Goal: Communication & Community: Share content

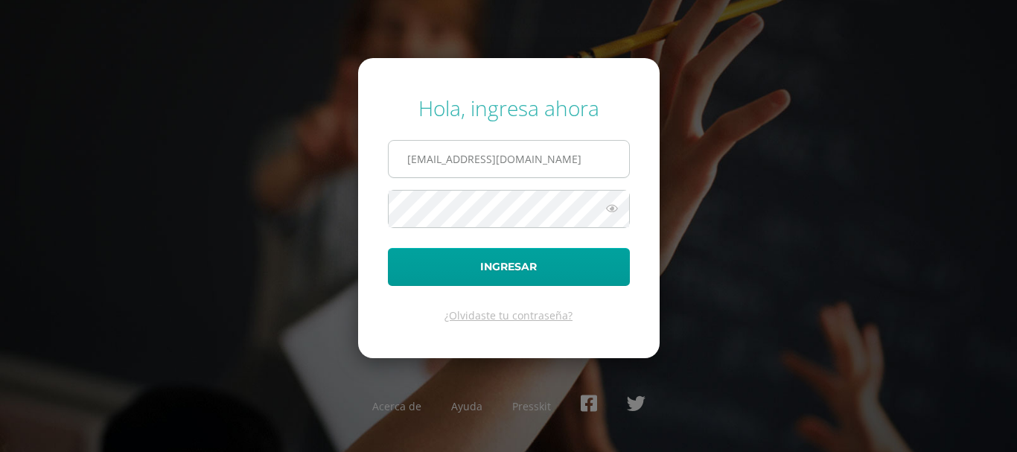
click at [568, 157] on input "kmejia@donbosco.edu.gt" at bounding box center [509, 159] width 240 height 36
type input "[EMAIL_ADDRESS][DOMAIN_NAME]"
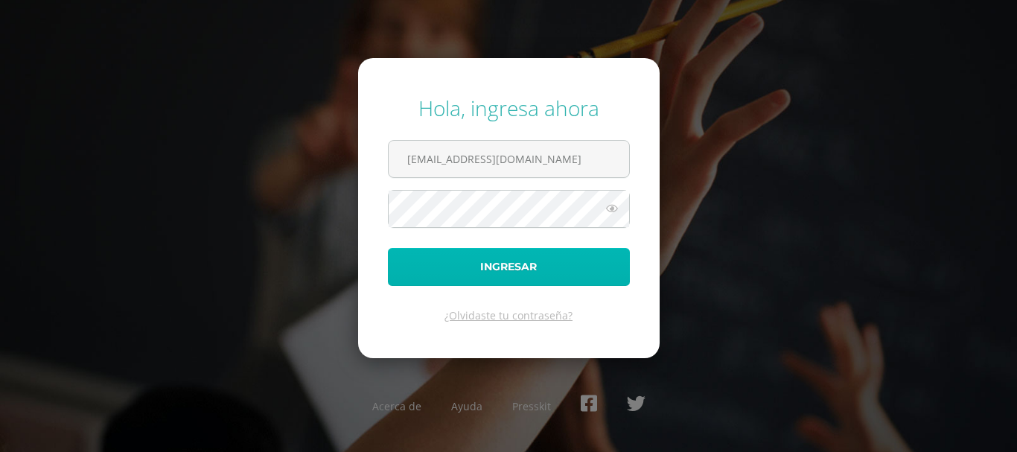
click at [525, 250] on button "Ingresar" at bounding box center [509, 267] width 242 height 38
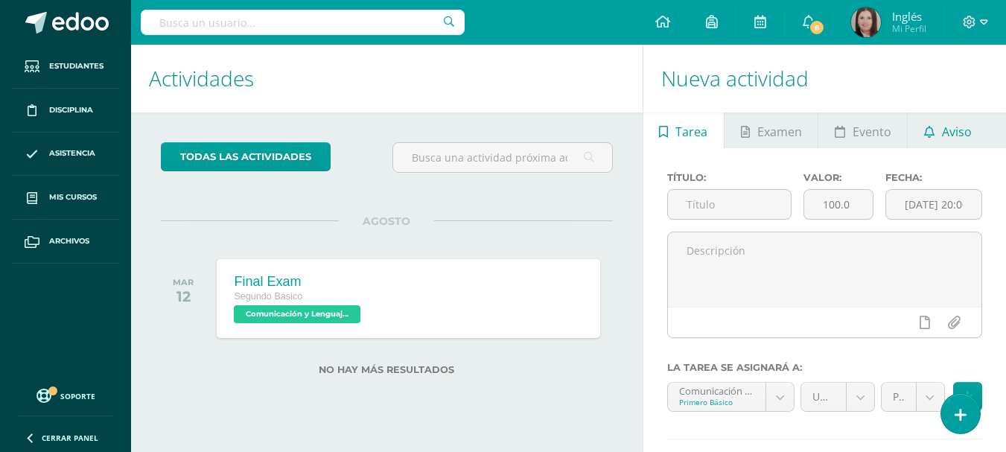
click at [946, 128] on span "Aviso" at bounding box center [957, 132] width 30 height 36
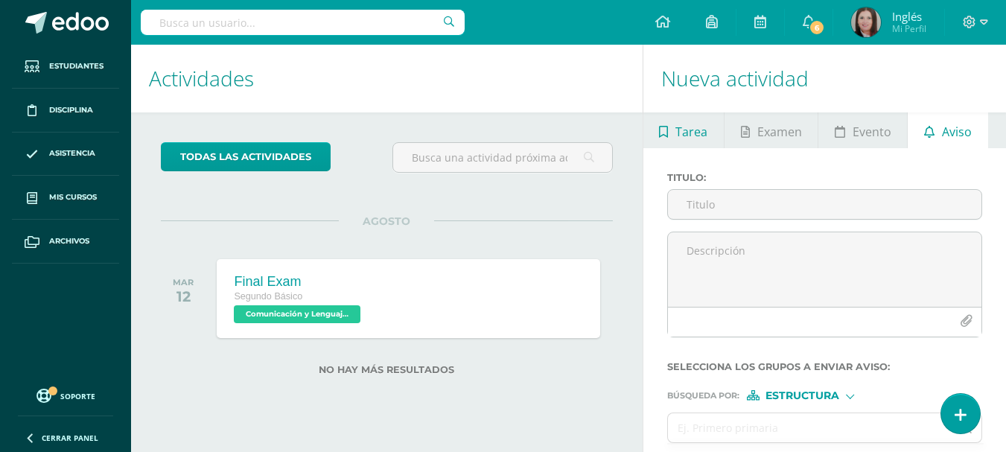
click at [682, 131] on span "Tarea" at bounding box center [691, 132] width 32 height 36
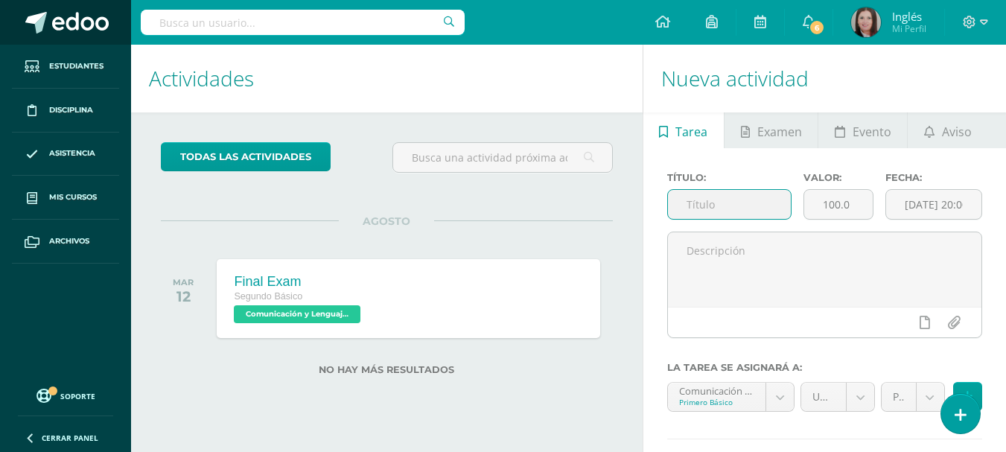
click at [43, 19] on span at bounding box center [36, 23] width 22 height 22
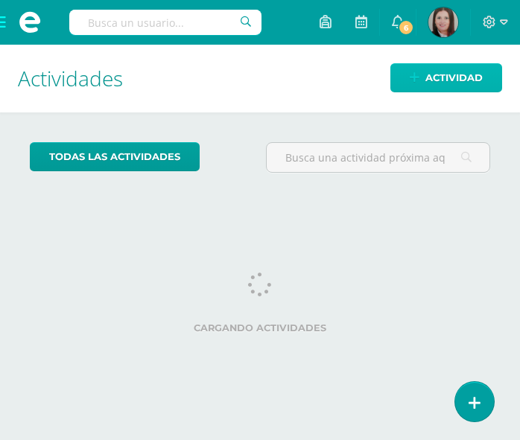
click at [433, 81] on span "Actividad" at bounding box center [453, 78] width 57 height 28
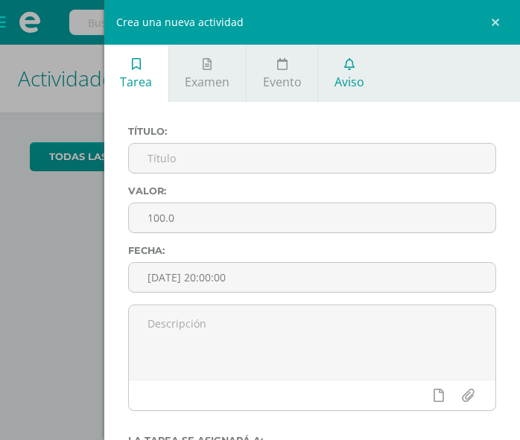
click at [349, 77] on span "Aviso" at bounding box center [349, 82] width 30 height 16
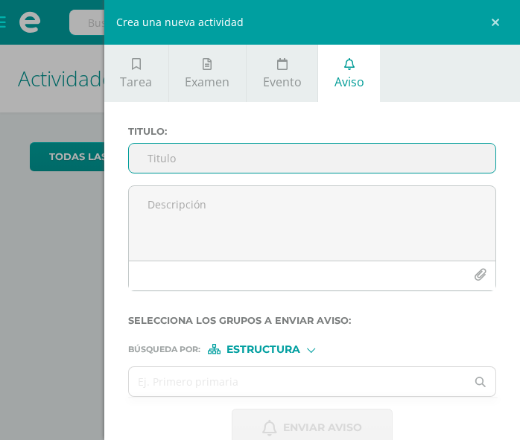
click at [165, 155] on input "Titulo :" at bounding box center [312, 158] width 366 height 29
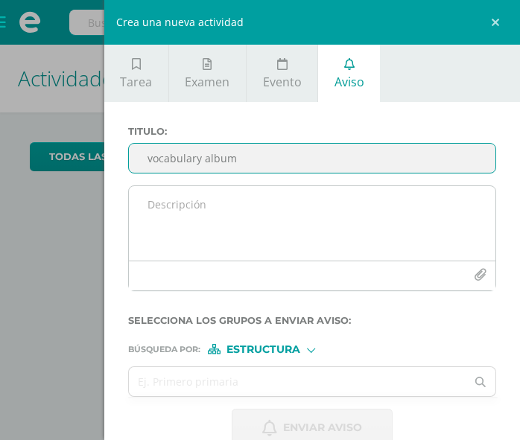
type input "vocabulary album"
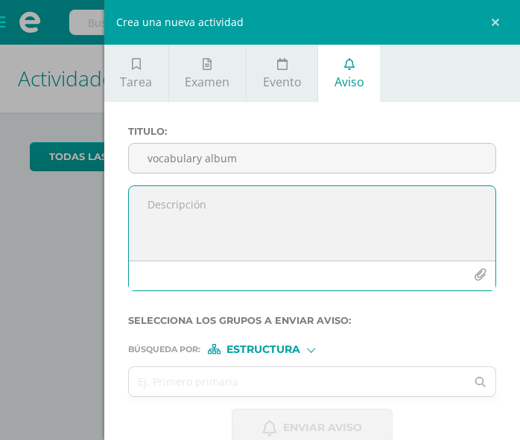
click at [201, 207] on textarea at bounding box center [312, 223] width 366 height 74
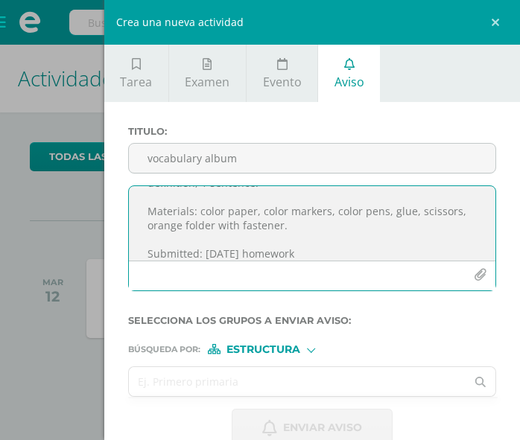
scroll to position [31, 0]
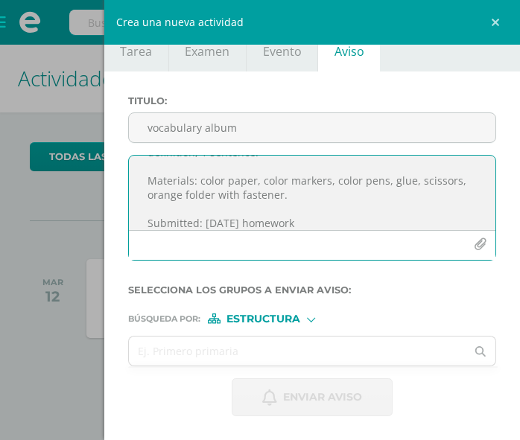
type textarea "make a vocabulary album with the following words student pages 133 to 135; spac…"
click at [297, 319] on span "Estructura" at bounding box center [263, 319] width 74 height 8
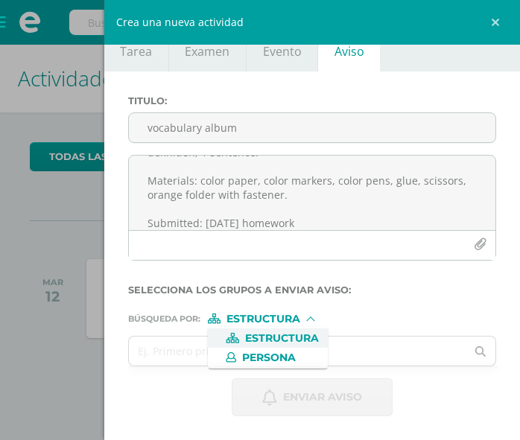
click at [297, 319] on span "Estructura" at bounding box center [263, 319] width 74 height 8
click at [258, 334] on span "Estructura" at bounding box center [282, 338] width 74 height 8
click at [258, 334] on form "Titulo : vocabulary album make a vocabulary album with the following words stud…" at bounding box center [312, 255] width 368 height 321
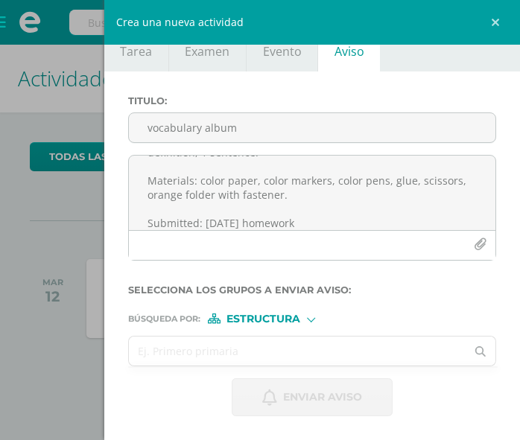
click at [258, 350] on input "text" at bounding box center [297, 351] width 337 height 29
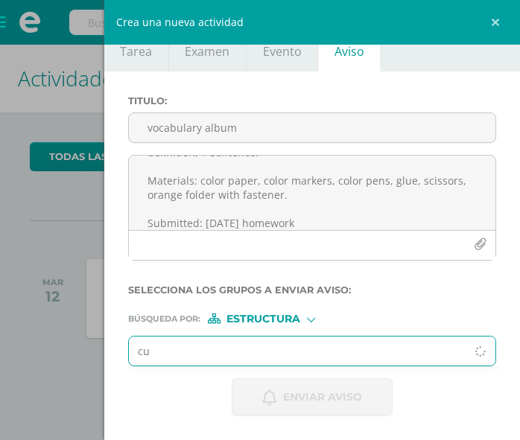
type input "c"
click at [173, 349] on input "text" at bounding box center [297, 351] width 337 height 29
type input "[PERSON_NAME]"
click at [255, 319] on span "Estructura" at bounding box center [263, 319] width 74 height 8
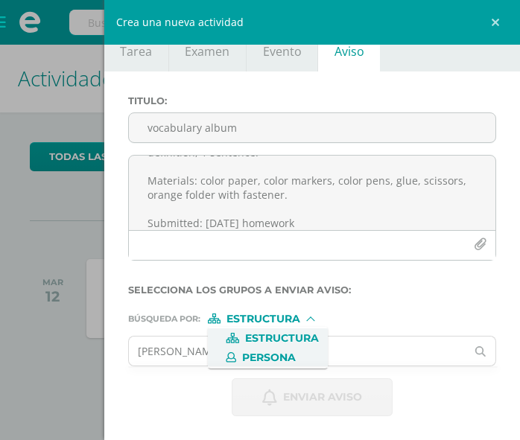
click at [255, 354] on span "Persona" at bounding box center [269, 358] width 54 height 8
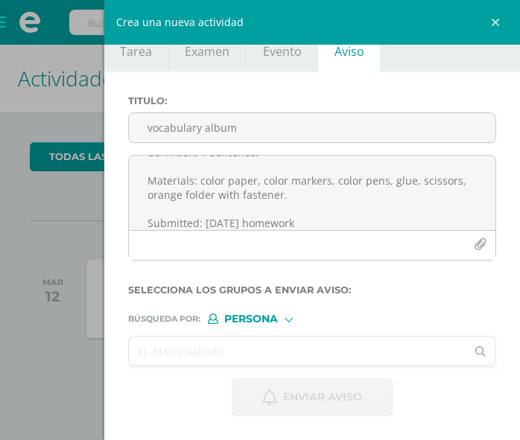
click at [198, 351] on input "text" at bounding box center [297, 351] width 337 height 29
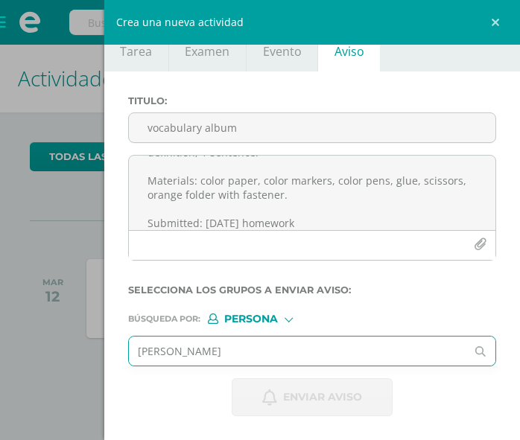
type input "[PERSON_NAME]"
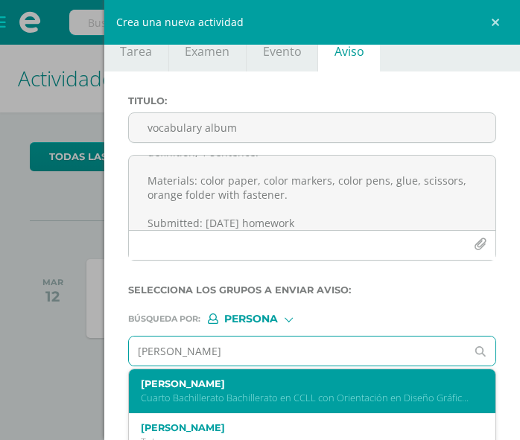
click at [197, 377] on div "[PERSON_NAME] Cuarto Bachillerato Bachillerato en CCLL con Orientación en Diseñ…" at bounding box center [312, 391] width 366 height 44
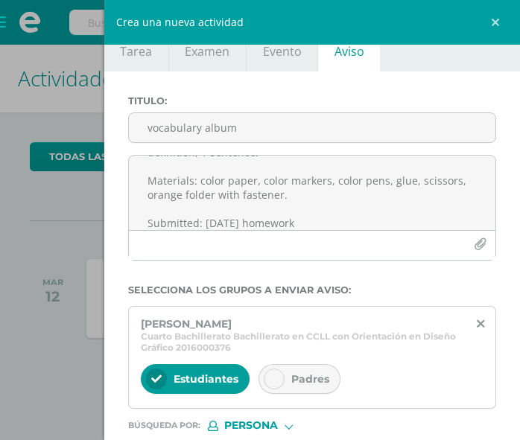
click at [272, 369] on div at bounding box center [274, 379] width 21 height 21
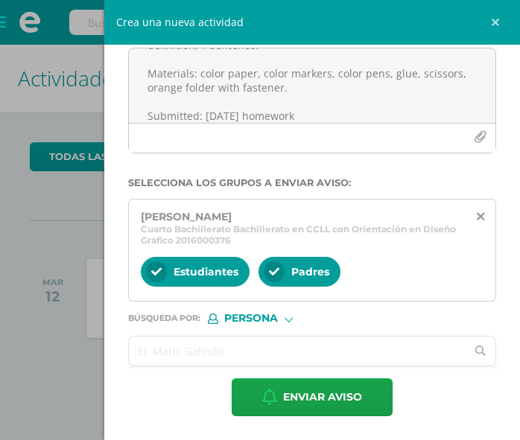
click at [151, 360] on input "text" at bounding box center [297, 351] width 337 height 29
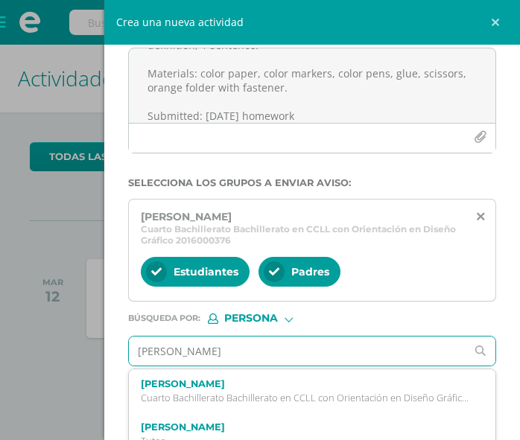
type input "[PERSON_NAME]"
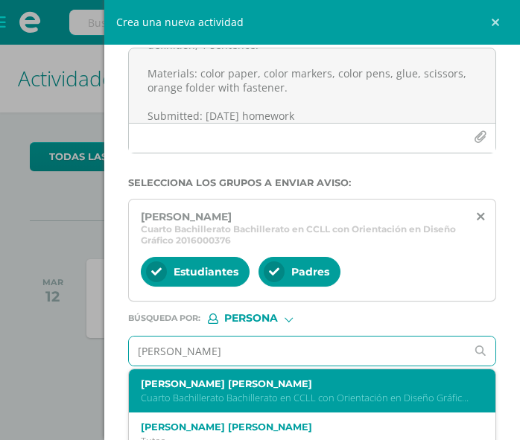
click at [162, 386] on label "[PERSON_NAME] [PERSON_NAME]" at bounding box center [305, 383] width 328 height 11
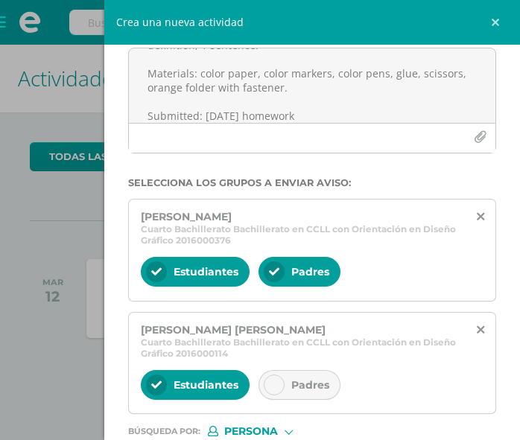
click at [269, 380] on icon at bounding box center [274, 385] width 10 height 10
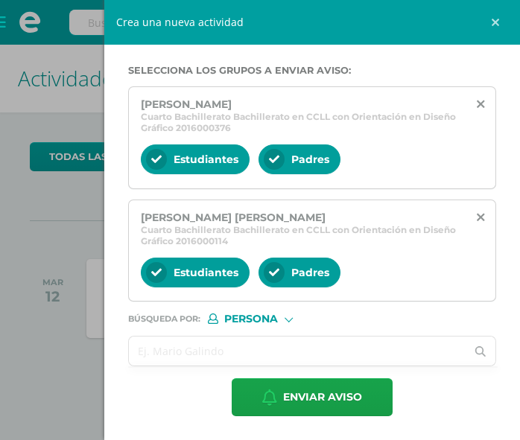
click at [200, 354] on input "text" at bounding box center [297, 351] width 337 height 29
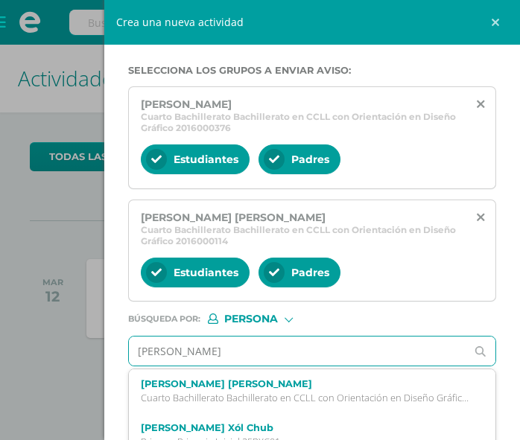
type input "[PERSON_NAME]"
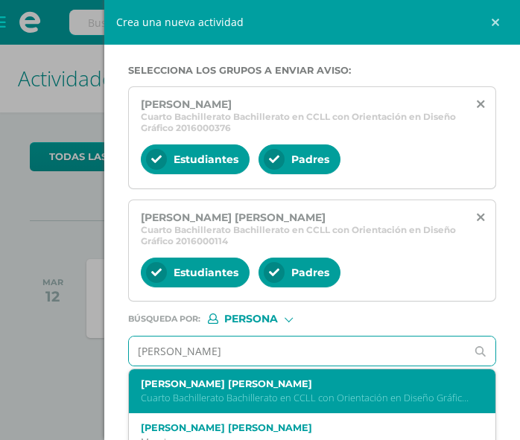
click at [191, 375] on div "[PERSON_NAME] [PERSON_NAME] Bachillerato Bachillerato en CCLL con Orientación e…" at bounding box center [312, 391] width 366 height 44
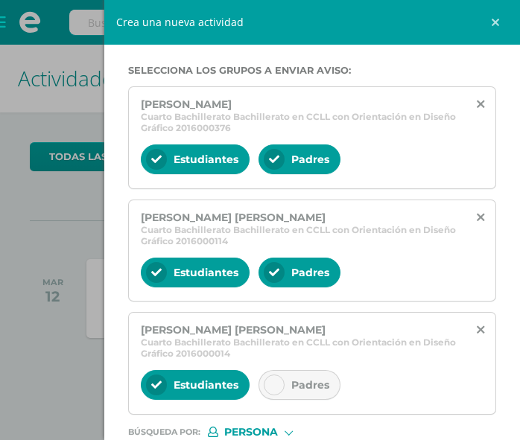
click at [191, 375] on div "Estudiantes" at bounding box center [195, 385] width 109 height 30
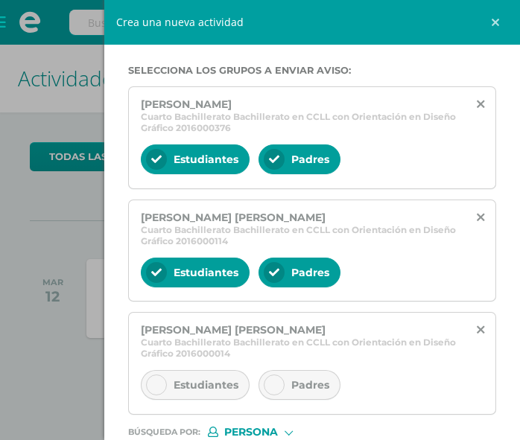
click at [276, 385] on icon at bounding box center [274, 385] width 10 height 10
click at [157, 388] on icon at bounding box center [156, 385] width 10 height 10
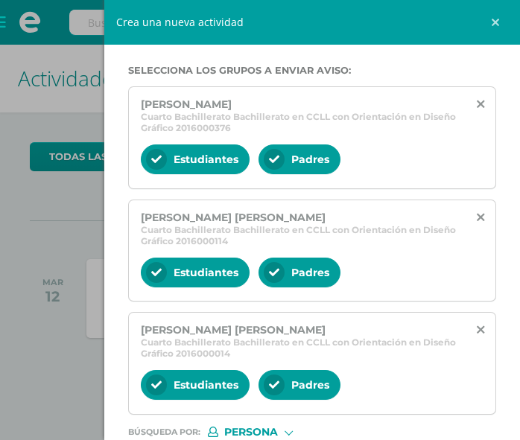
scroll to position [363, 0]
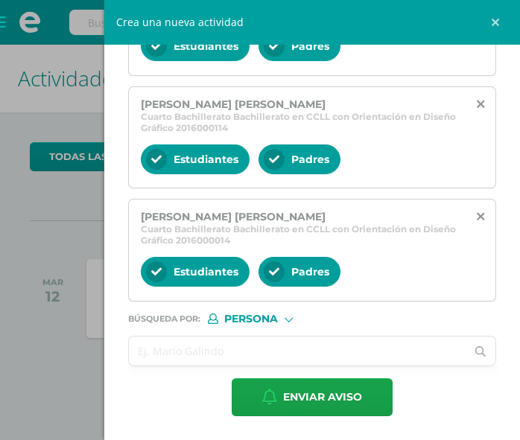
click at [217, 349] on input "text" at bounding box center [297, 351] width 337 height 29
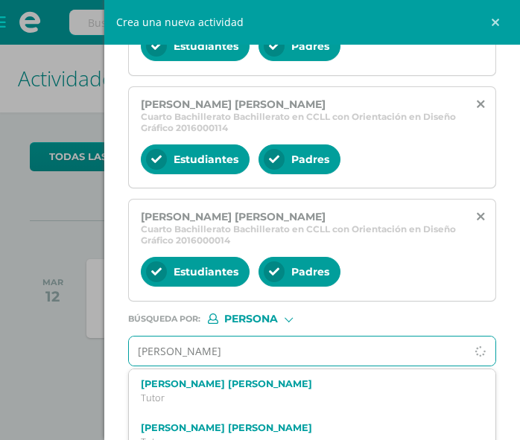
type input "[PERSON_NAME]"
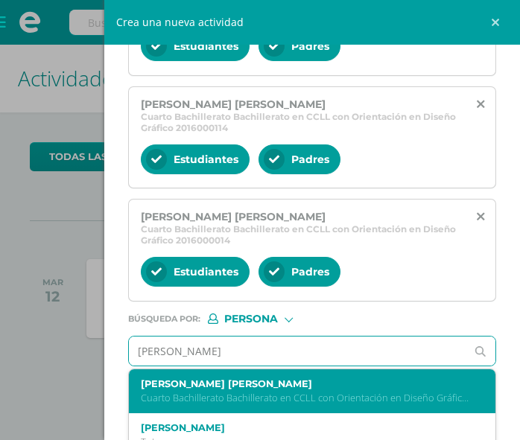
click at [210, 372] on div "[PERSON_NAME] [PERSON_NAME] Cuarto Bachillerato Bachillerato en CCLL con Orient…" at bounding box center [312, 391] width 366 height 44
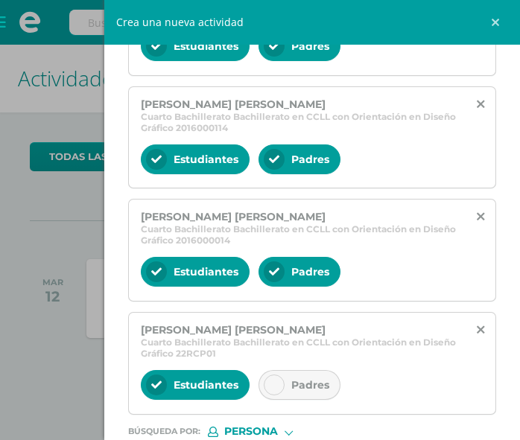
click at [275, 376] on div at bounding box center [274, 385] width 21 height 21
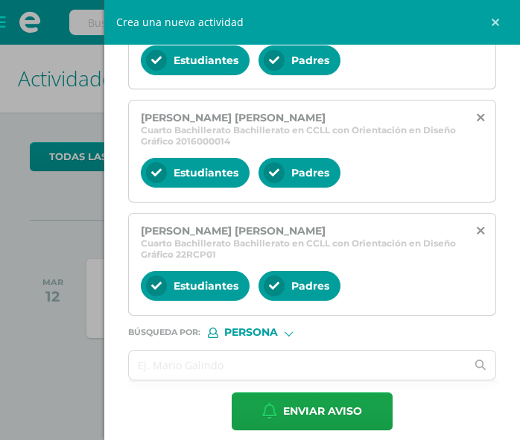
scroll to position [476, 0]
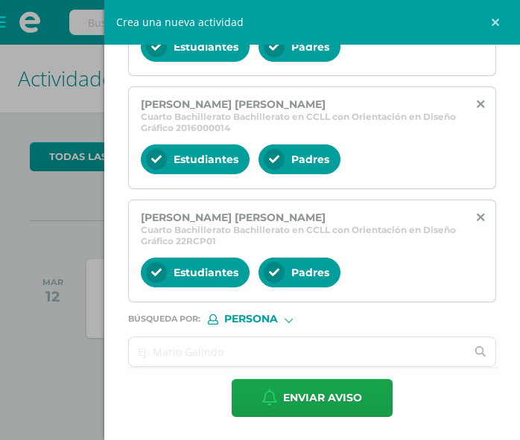
click at [168, 353] on input "text" at bounding box center [297, 351] width 337 height 29
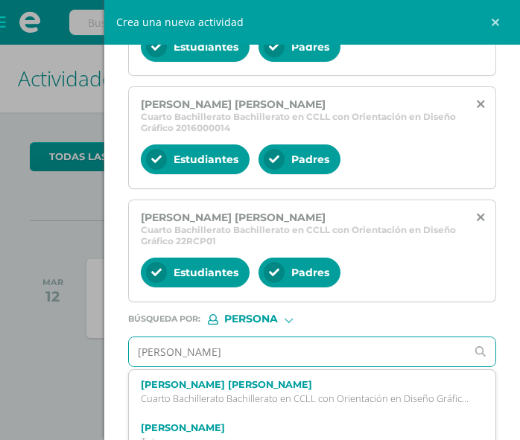
type input "[PERSON_NAME]"
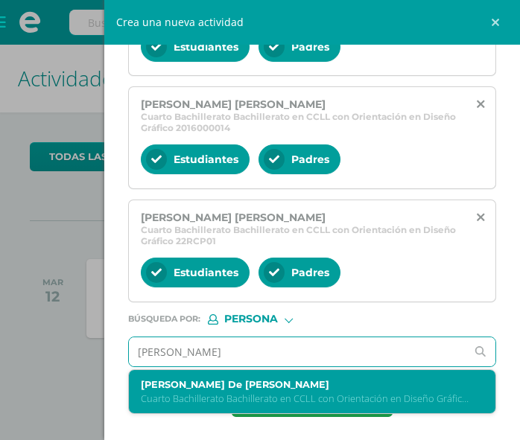
click at [232, 392] on p "Cuarto Bachillerato Bachillerato en CCLL con Orientación en Diseño Gráfico 20JD…" at bounding box center [305, 398] width 328 height 13
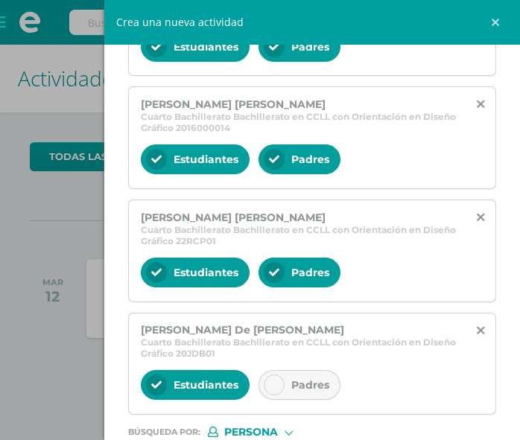
click at [264, 380] on div at bounding box center [274, 385] width 21 height 21
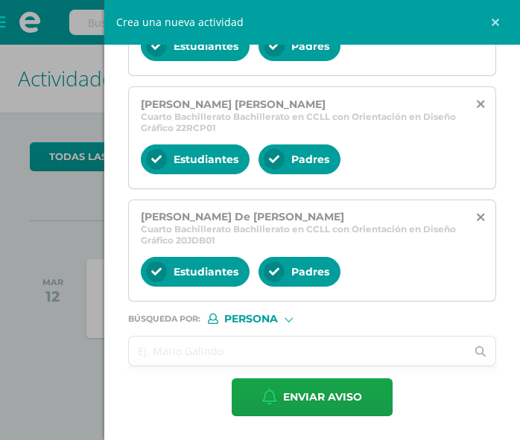
click at [197, 342] on input "text" at bounding box center [297, 351] width 337 height 29
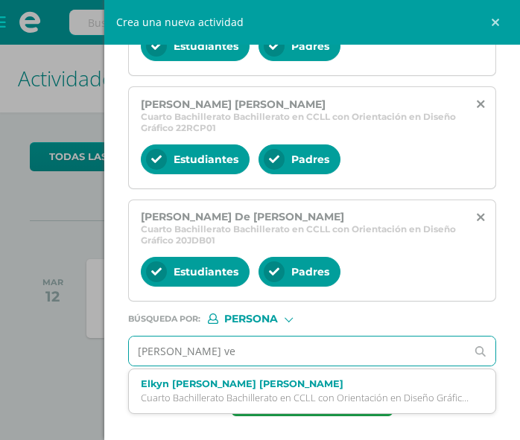
type input "[PERSON_NAME] vel"
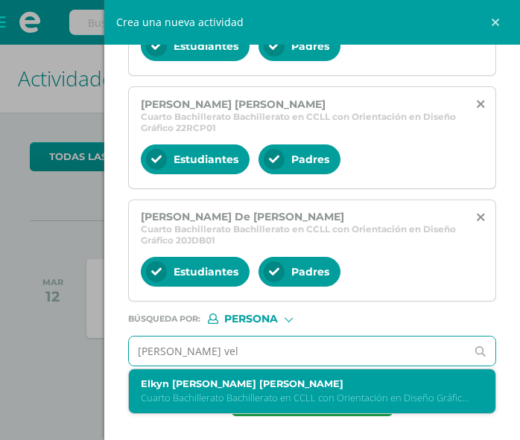
click at [183, 383] on label "Elkyn [PERSON_NAME] [PERSON_NAME]" at bounding box center [305, 383] width 328 height 11
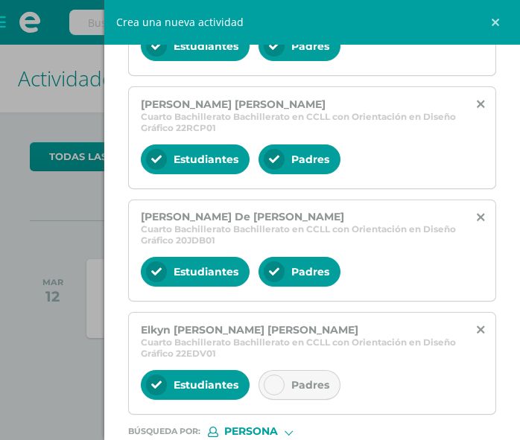
click at [269, 381] on icon at bounding box center [274, 385] width 10 height 10
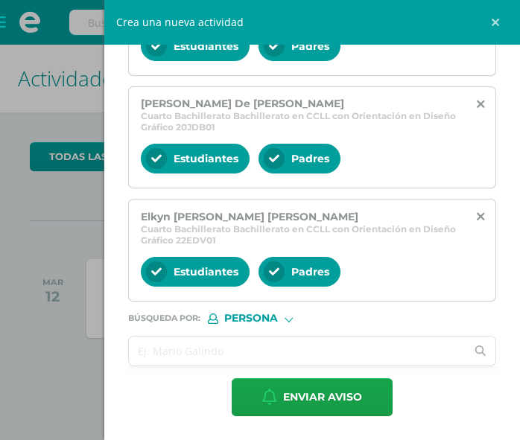
click at [185, 344] on input "text" at bounding box center [297, 351] width 337 height 29
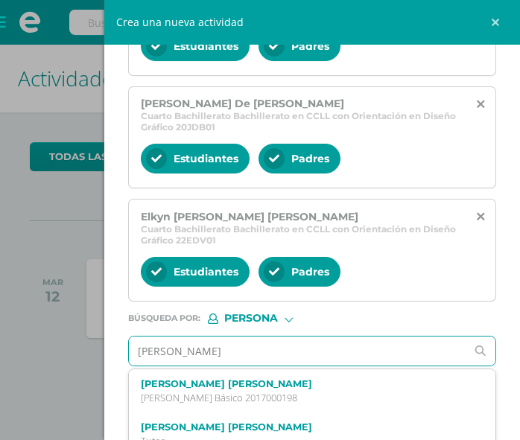
type input "[PERSON_NAME]"
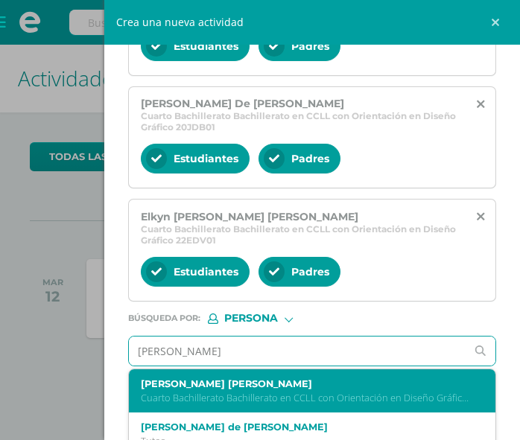
click at [194, 380] on label "[PERSON_NAME] [PERSON_NAME]" at bounding box center [305, 383] width 328 height 11
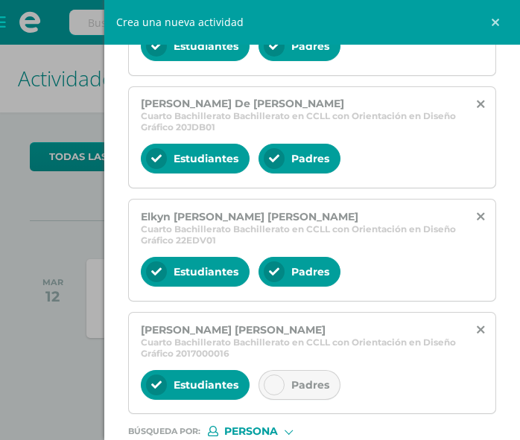
click at [277, 380] on icon at bounding box center [274, 385] width 10 height 10
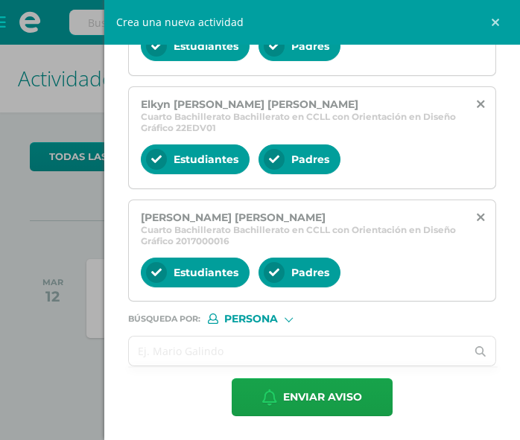
click at [175, 353] on input "text" at bounding box center [297, 351] width 337 height 29
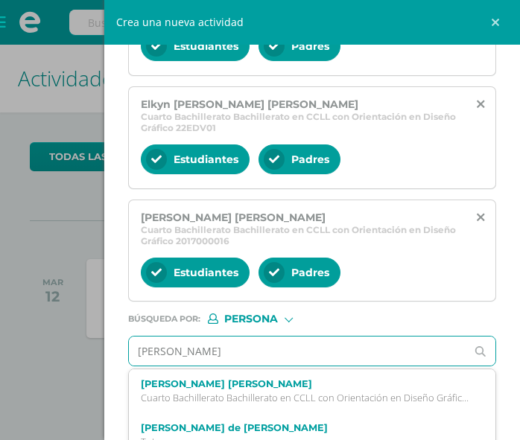
type input "[PERSON_NAME]"
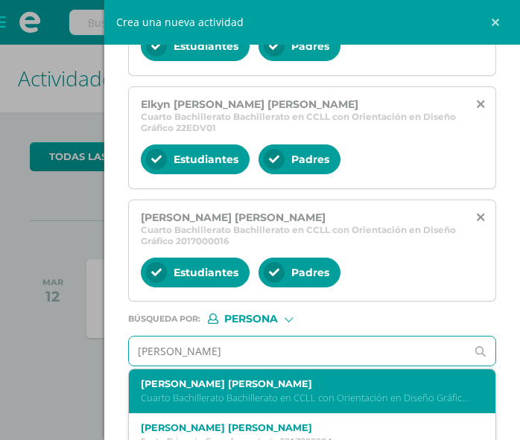
click at [174, 390] on div "[PERSON_NAME] [PERSON_NAME] Cuarto Bachillerato Bachillerato en CCLL con Orient…" at bounding box center [305, 391] width 328 height 26
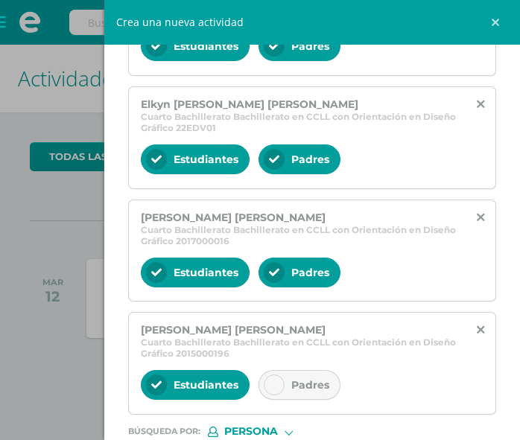
click at [282, 379] on div at bounding box center [274, 385] width 21 height 21
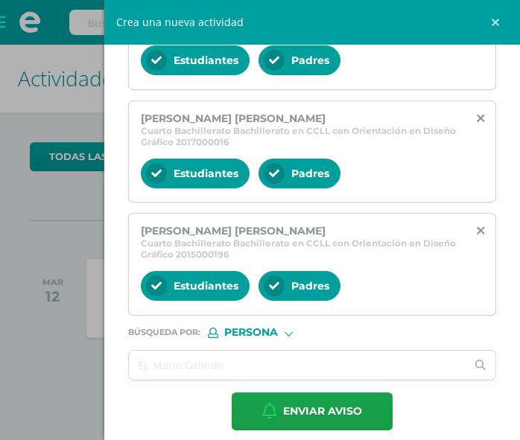
scroll to position [928, 0]
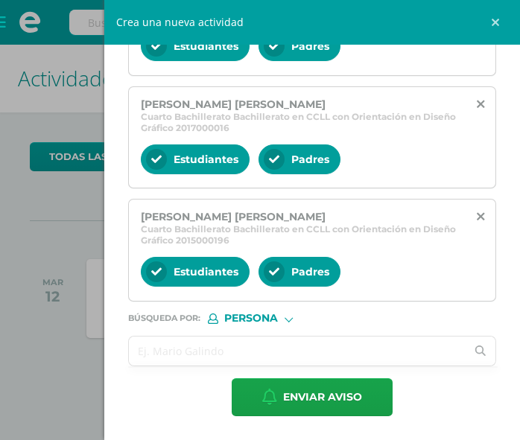
click at [166, 357] on input "text" at bounding box center [297, 351] width 337 height 29
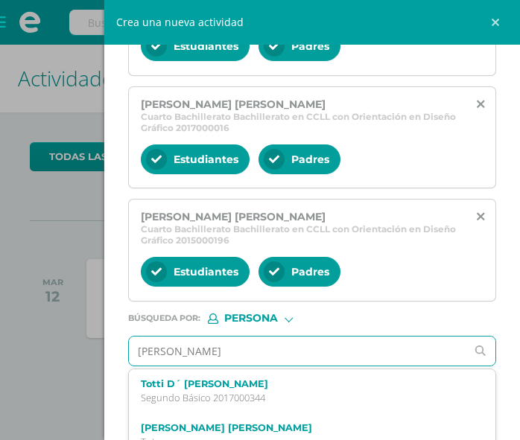
type input "[PERSON_NAME]"
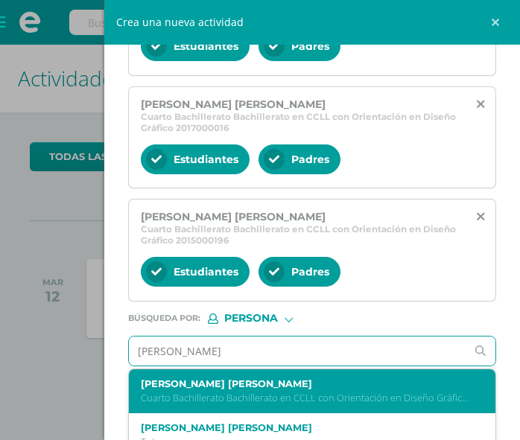
click at [170, 383] on label "[PERSON_NAME] [PERSON_NAME]" at bounding box center [305, 383] width 328 height 11
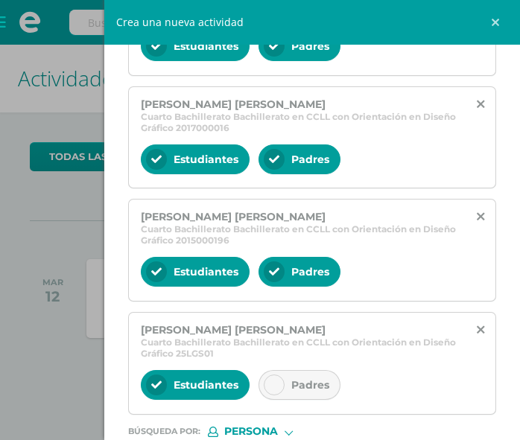
click at [278, 385] on icon at bounding box center [274, 385] width 10 height 10
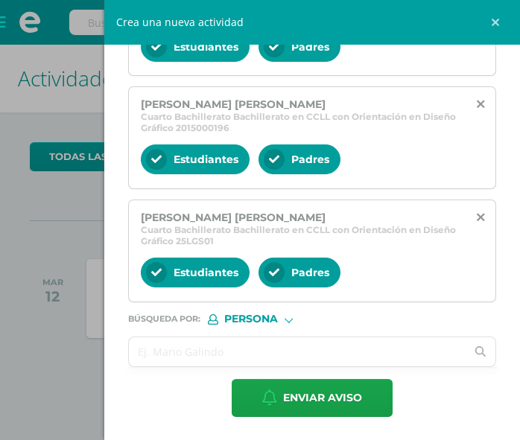
click at [161, 343] on input "text" at bounding box center [297, 351] width 337 height 29
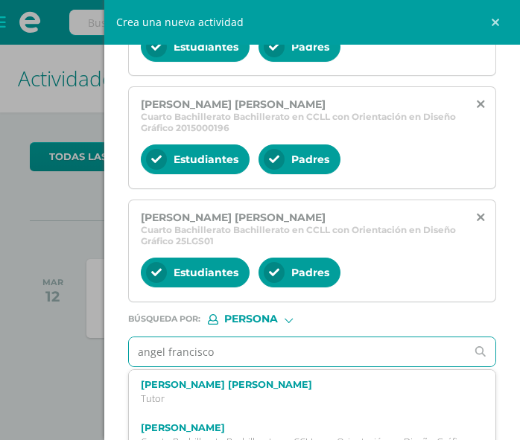
type input "angel francisco"
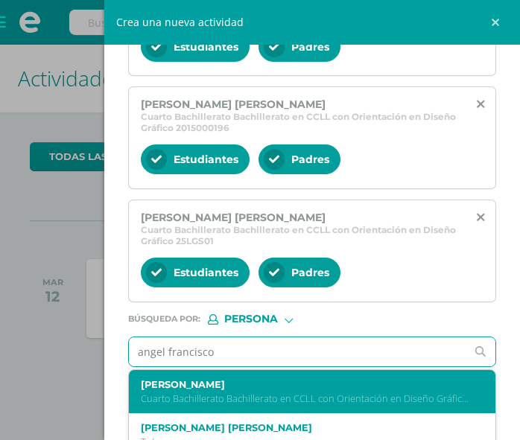
click at [189, 392] on p "Cuarto Bachillerato Bachillerato en CCLL con Orientación en Diseño Gráfico 22AM…" at bounding box center [305, 398] width 328 height 13
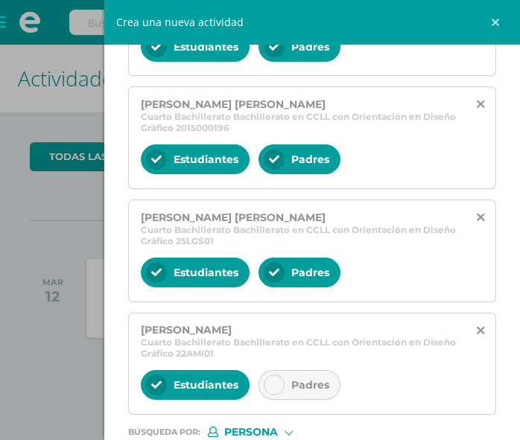
click at [273, 380] on icon at bounding box center [274, 385] width 10 height 10
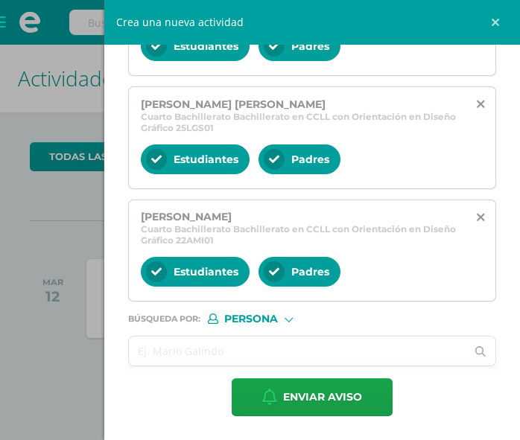
click at [183, 348] on input "text" at bounding box center [297, 351] width 337 height 29
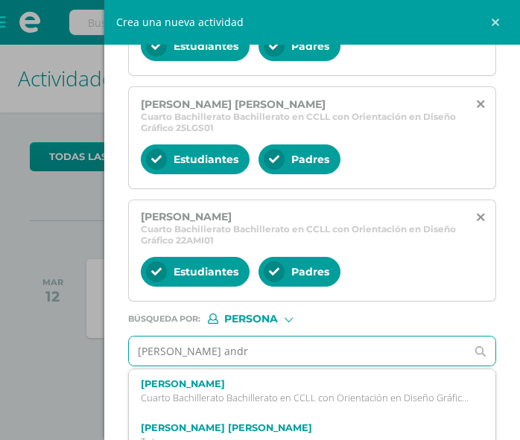
type input "[PERSON_NAME]"
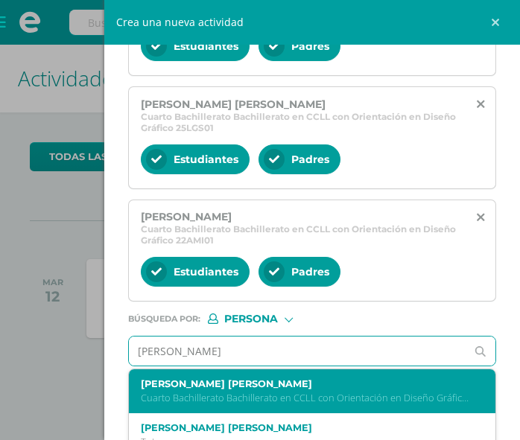
click at [210, 387] on label "[PERSON_NAME] [PERSON_NAME]" at bounding box center [305, 383] width 328 height 11
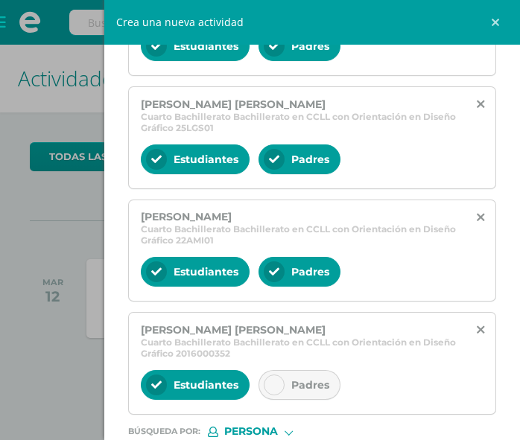
click at [277, 378] on div at bounding box center [274, 385] width 21 height 21
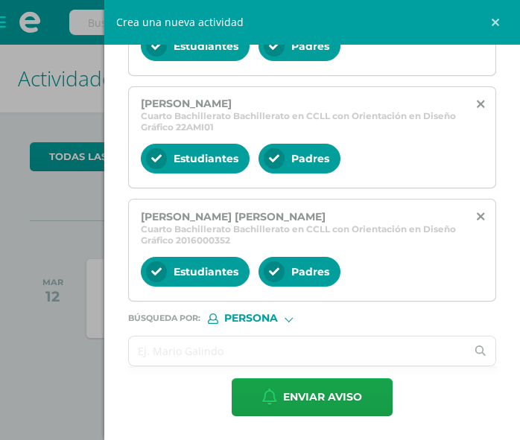
click at [182, 348] on input "text" at bounding box center [297, 351] width 337 height 29
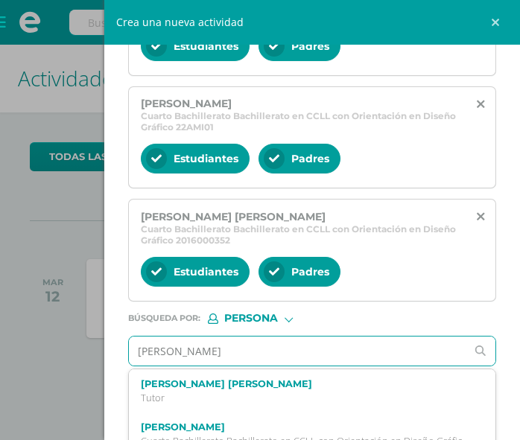
type input "[PERSON_NAME]"
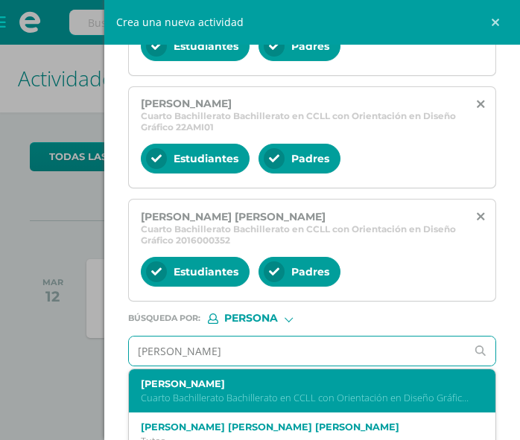
click at [159, 397] on p "Cuarto Bachillerato Bachillerato en CCLL con Orientación en Diseño Gráfico 24PN…" at bounding box center [305, 398] width 328 height 13
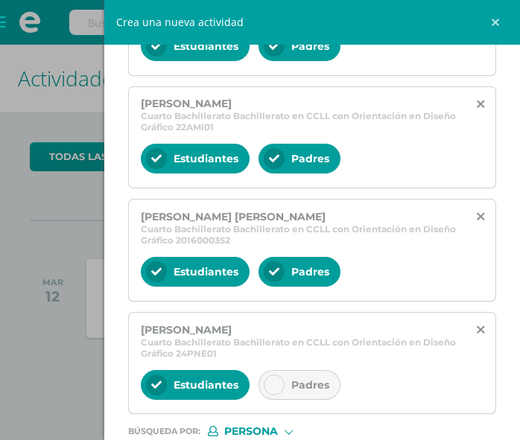
click at [276, 383] on icon at bounding box center [274, 385] width 10 height 10
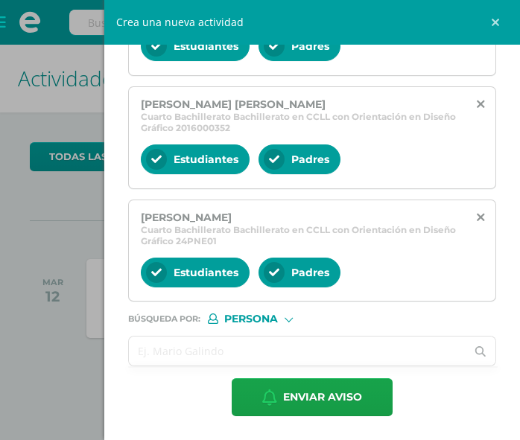
click at [229, 359] on input "text" at bounding box center [297, 351] width 337 height 29
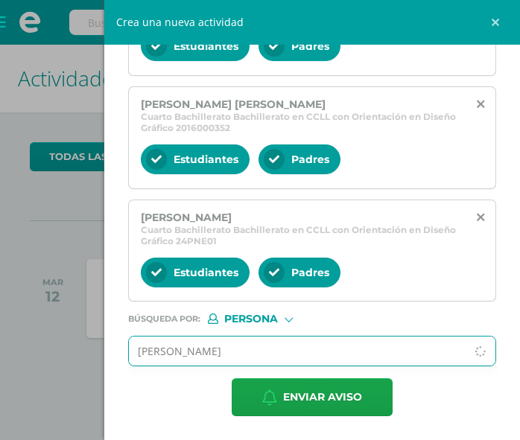
type input "[PERSON_NAME]"
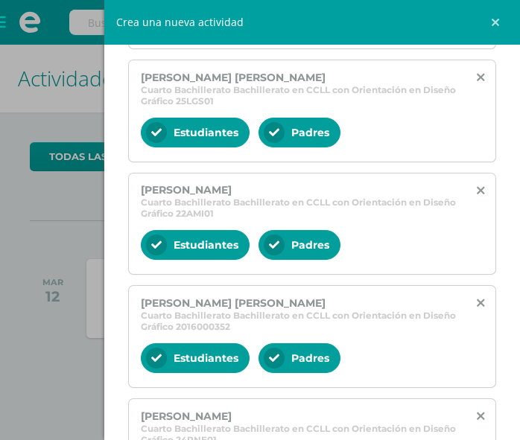
scroll to position [1440, 0]
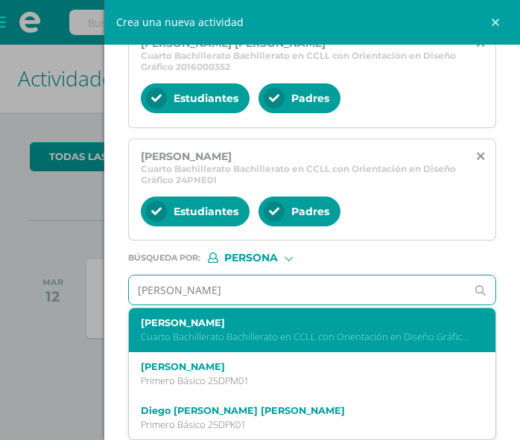
click at [208, 336] on p "Cuarto Bachillerato Bachillerato en CCLL con Orientación en Diseño Gráfico 25DP…" at bounding box center [305, 337] width 328 height 13
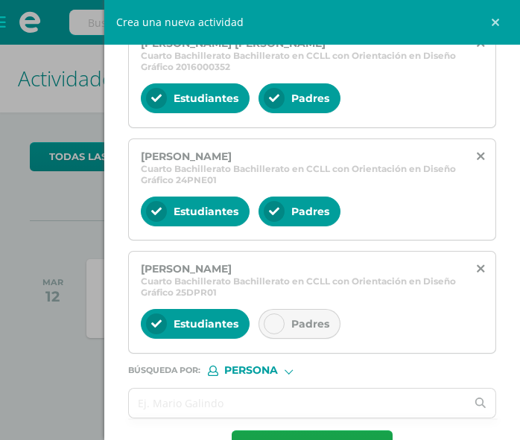
click at [274, 322] on icon at bounding box center [274, 324] width 10 height 10
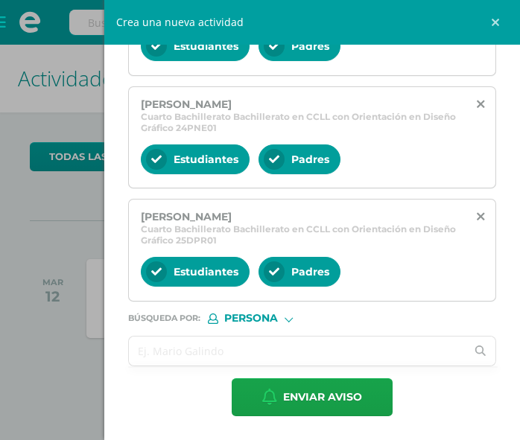
click at [151, 350] on input "text" at bounding box center [297, 351] width 337 height 29
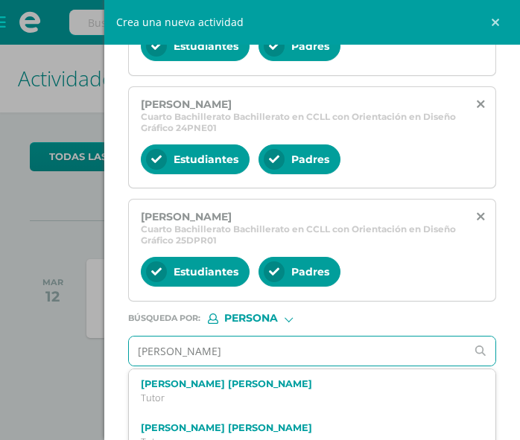
type input "[PERSON_NAME]"
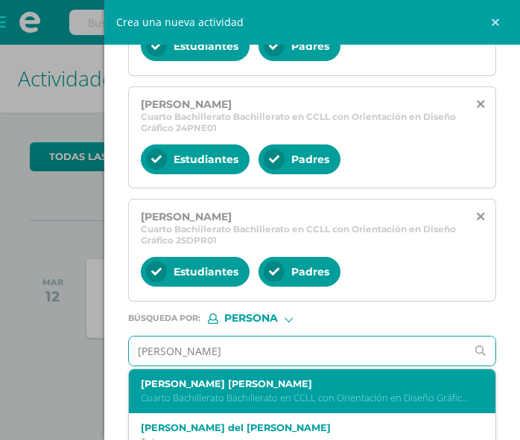
click at [200, 378] on label "[PERSON_NAME] [PERSON_NAME]" at bounding box center [305, 383] width 328 height 11
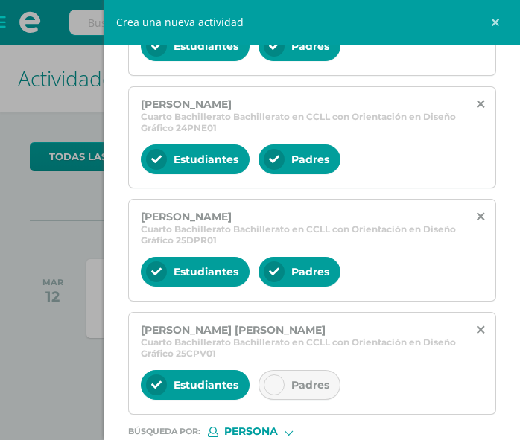
click at [276, 378] on div at bounding box center [274, 385] width 21 height 21
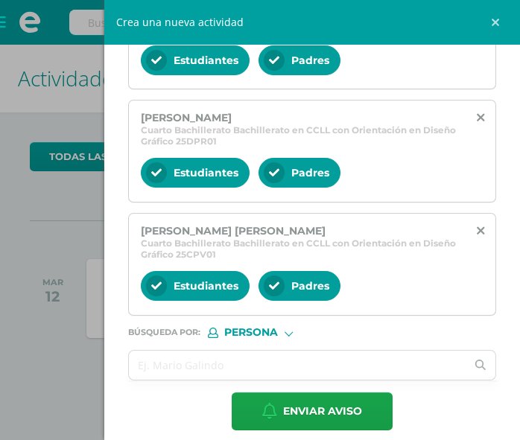
scroll to position [1604, 0]
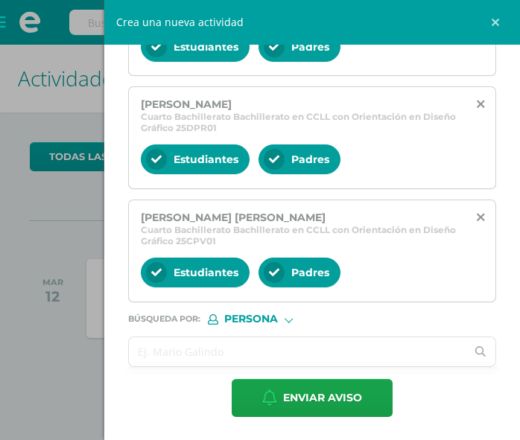
click at [139, 344] on input "text" at bounding box center [297, 351] width 337 height 29
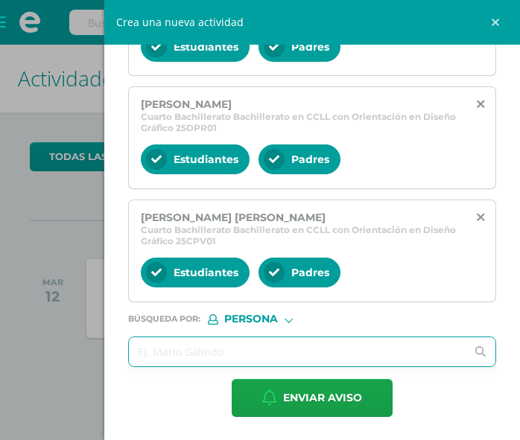
click at [147, 342] on input "text" at bounding box center [297, 351] width 337 height 29
click at [151, 351] on input "text" at bounding box center [297, 351] width 337 height 29
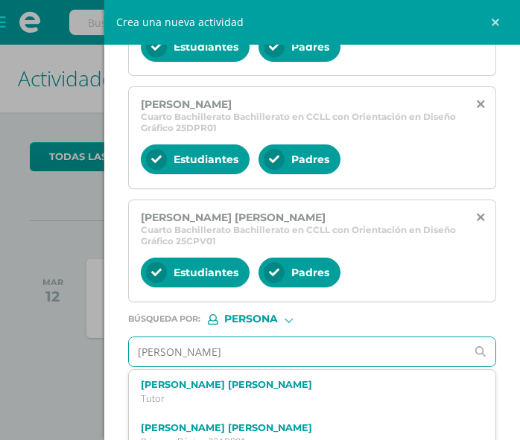
type input "[PERSON_NAME]"
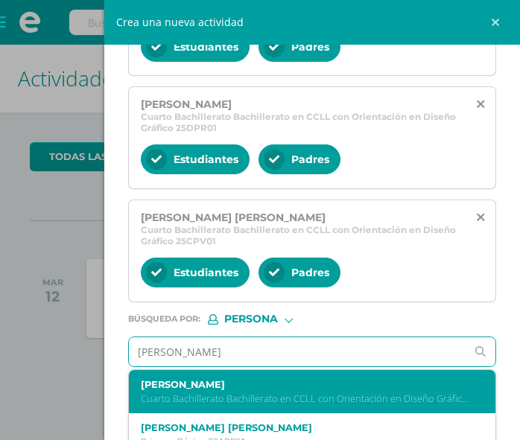
click at [183, 395] on p "Cuarto Bachillerato Bachillerato en CCLL con Orientación en Diseño Gráfico 2016…" at bounding box center [305, 398] width 328 height 13
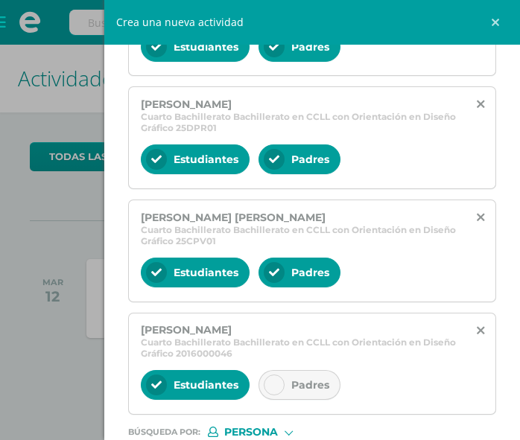
click at [267, 383] on div at bounding box center [274, 385] width 21 height 21
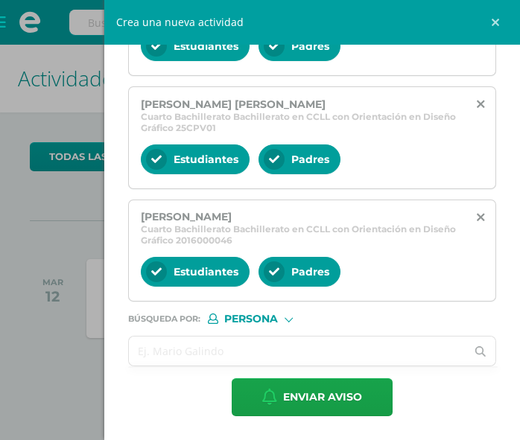
click at [187, 350] on input "text" at bounding box center [297, 351] width 337 height 29
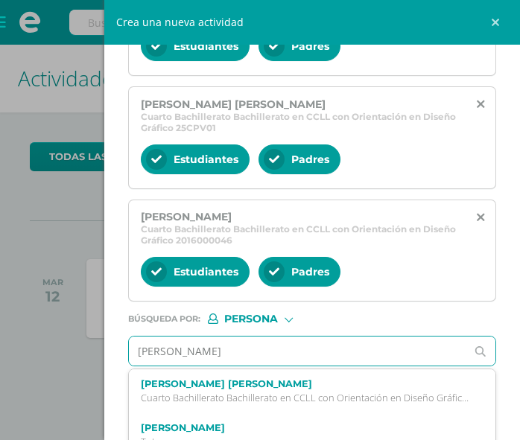
type input "[PERSON_NAME]"
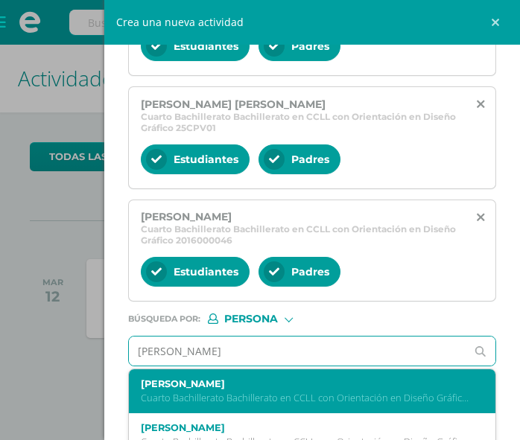
click at [163, 382] on label "[PERSON_NAME]" at bounding box center [305, 383] width 328 height 11
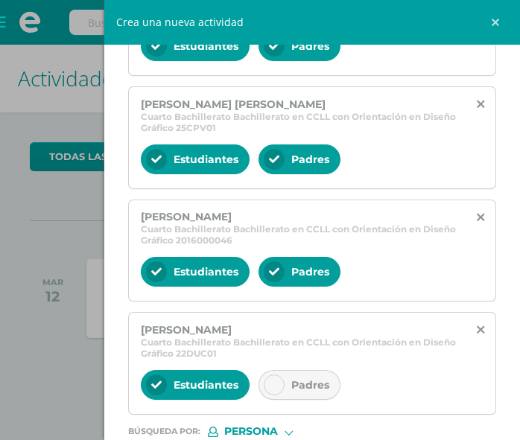
click at [278, 382] on icon at bounding box center [274, 385] width 10 height 10
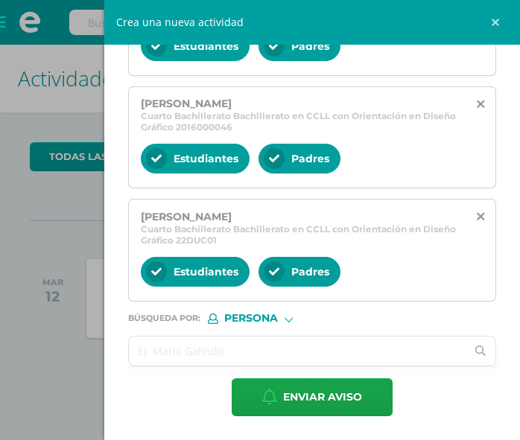
click at [237, 352] on input "text" at bounding box center [297, 351] width 337 height 29
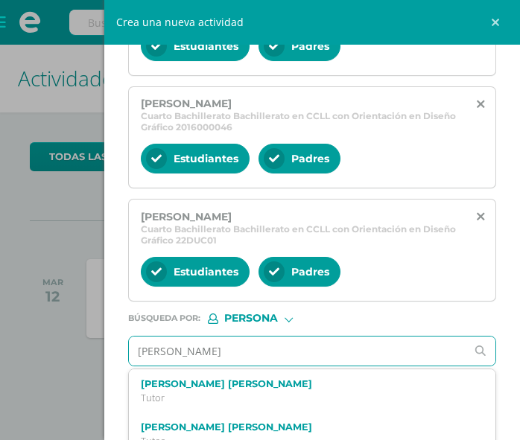
type input "[PERSON_NAME]"
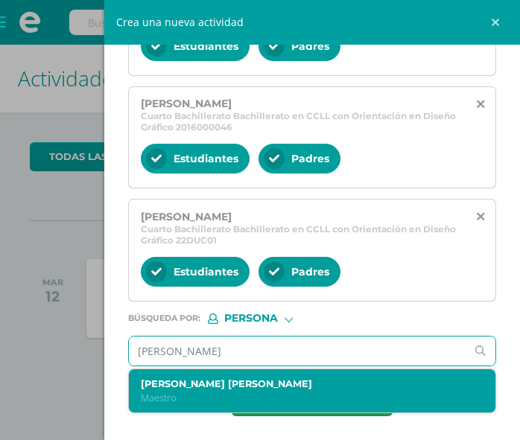
click at [174, 394] on p "Maestro" at bounding box center [305, 398] width 328 height 13
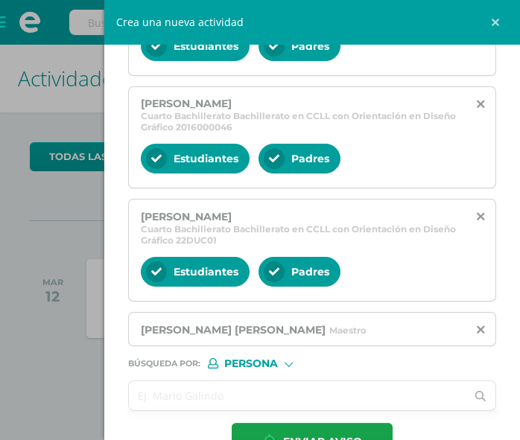
click at [178, 394] on input "text" at bounding box center [297, 395] width 337 height 29
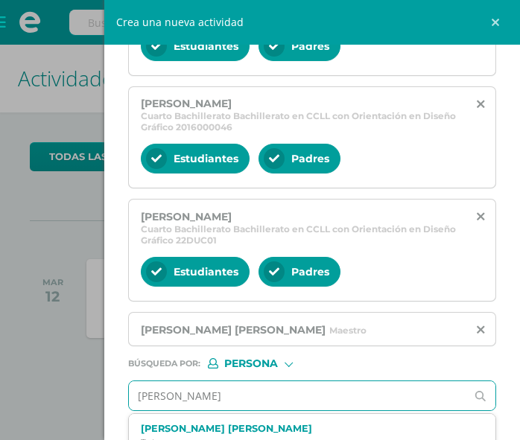
type input "[PERSON_NAME]"
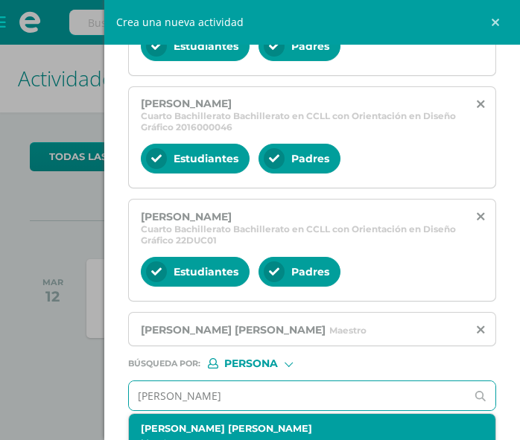
click at [256, 427] on label "[PERSON_NAME] [PERSON_NAME]" at bounding box center [305, 428] width 328 height 11
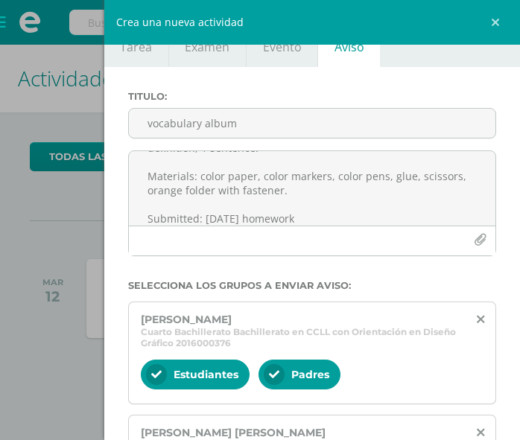
scroll to position [0, 0]
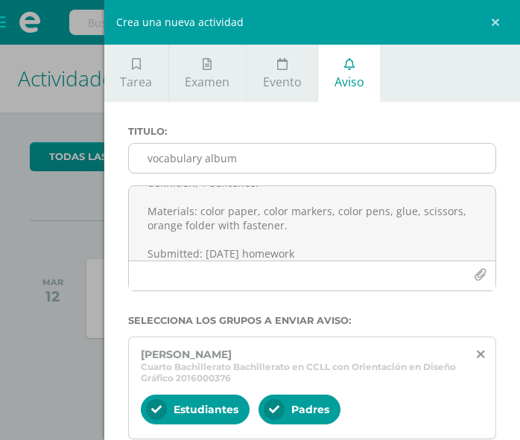
click at [252, 155] on input "vocabulary album" at bounding box center [312, 158] width 366 height 29
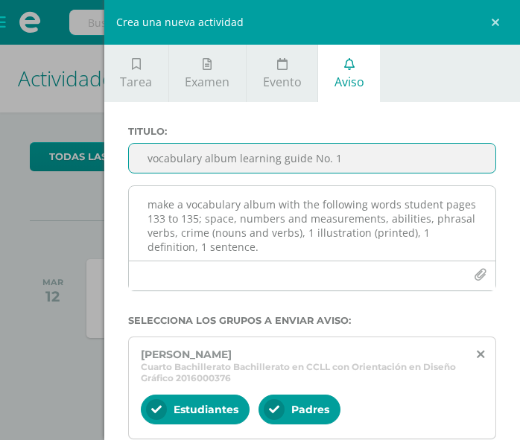
type input "vocabulary album learning guide No. 1"
click at [449, 206] on textarea "make a vocabulary album with the following words student pages 133 to 135; spac…" at bounding box center [312, 223] width 366 height 74
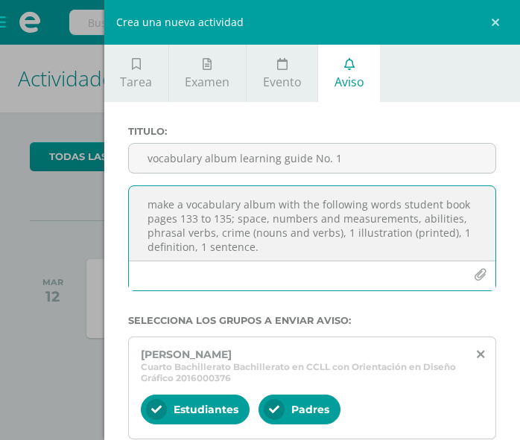
click at [395, 238] on textarea "make a vocabulary album with the following words student book pages 133 to 135;…" at bounding box center [312, 223] width 366 height 74
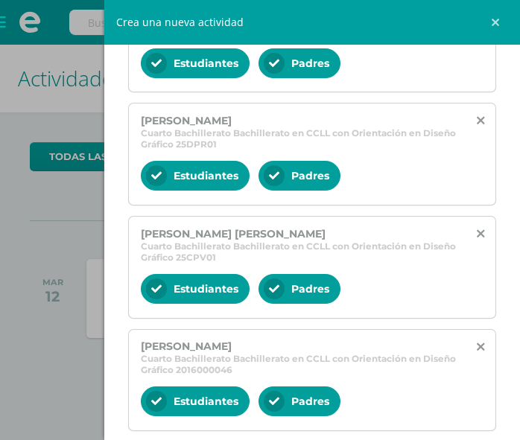
scroll to position [1921, 0]
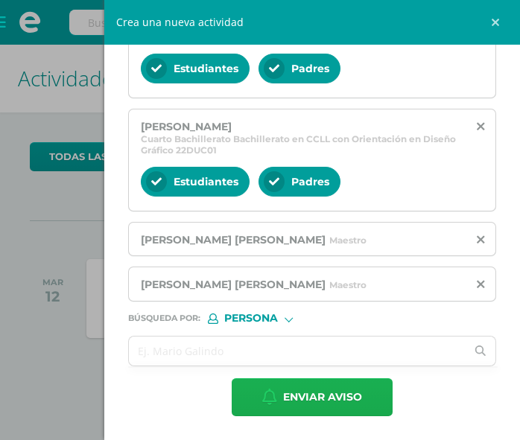
type textarea "make a vocabulary album with the following words student book pages 133 to 135;…"
click at [313, 404] on span "Enviar aviso" at bounding box center [322, 397] width 79 height 36
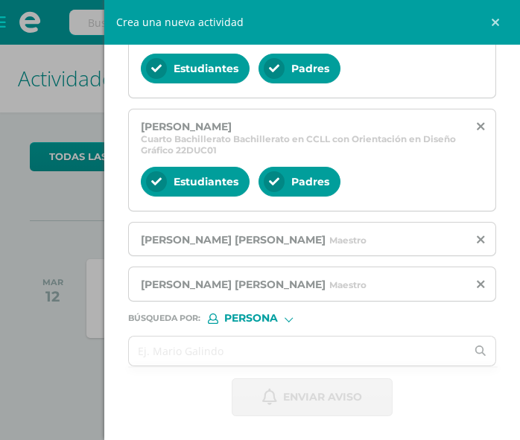
scroll to position [31, 0]
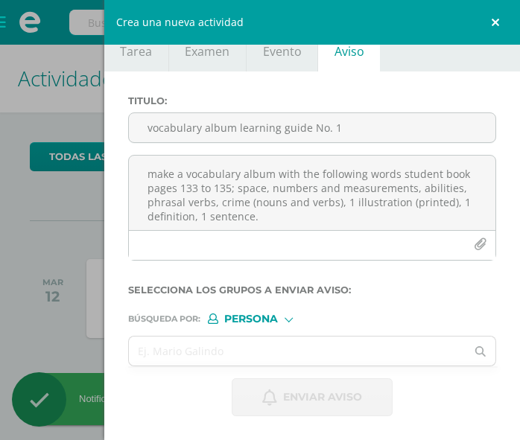
click at [503, 16] on link at bounding box center [497, 22] width 45 height 45
